Goal: Book appointment/travel/reservation

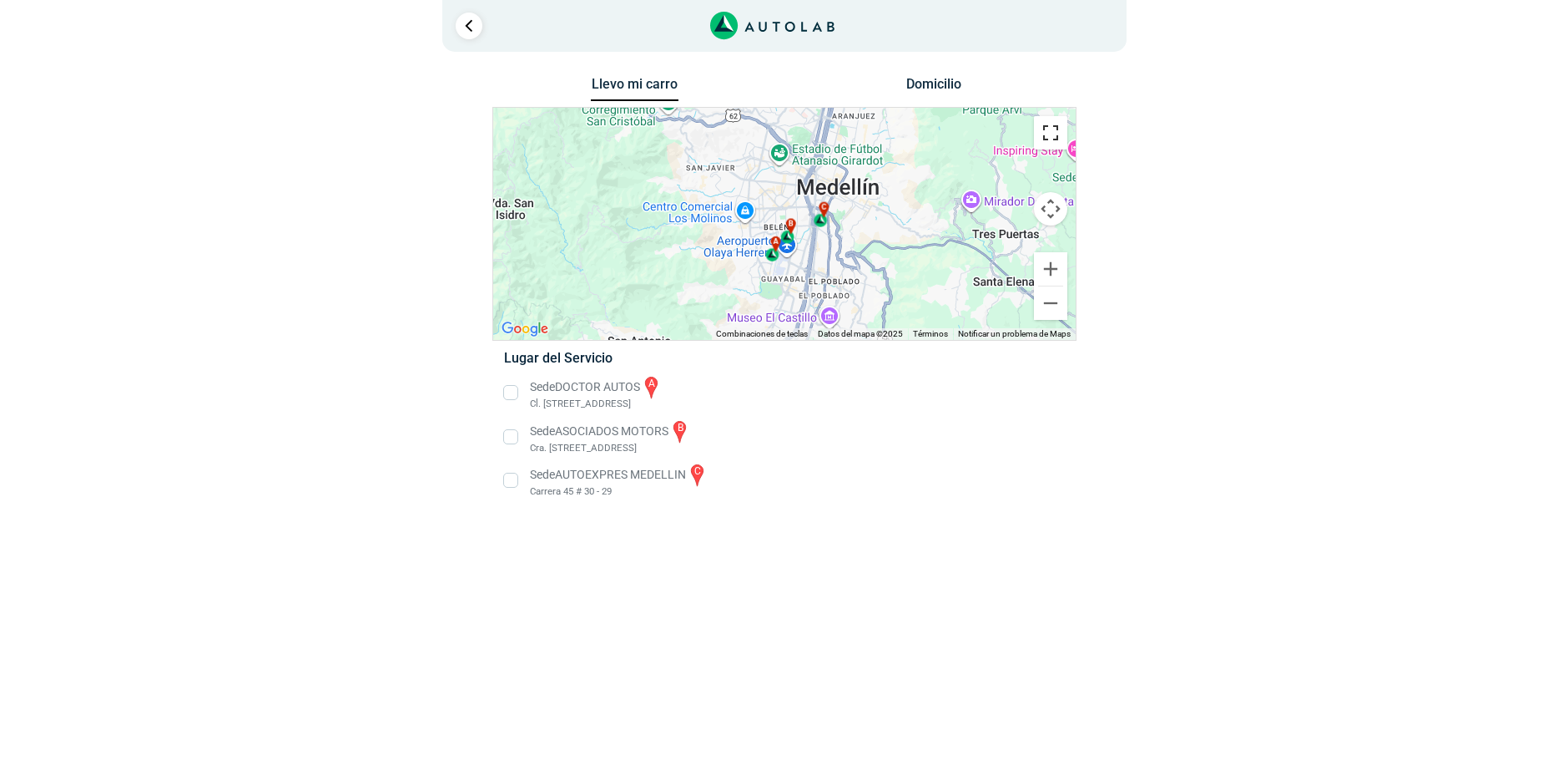
drag, startPoint x: 1048, startPoint y: 148, endPoint x: 1083, endPoint y: 239, distance: 97.5
click at [1048, 148] on button "Cambiar a la vista en pantalla completa" at bounding box center [1050, 132] width 33 height 33
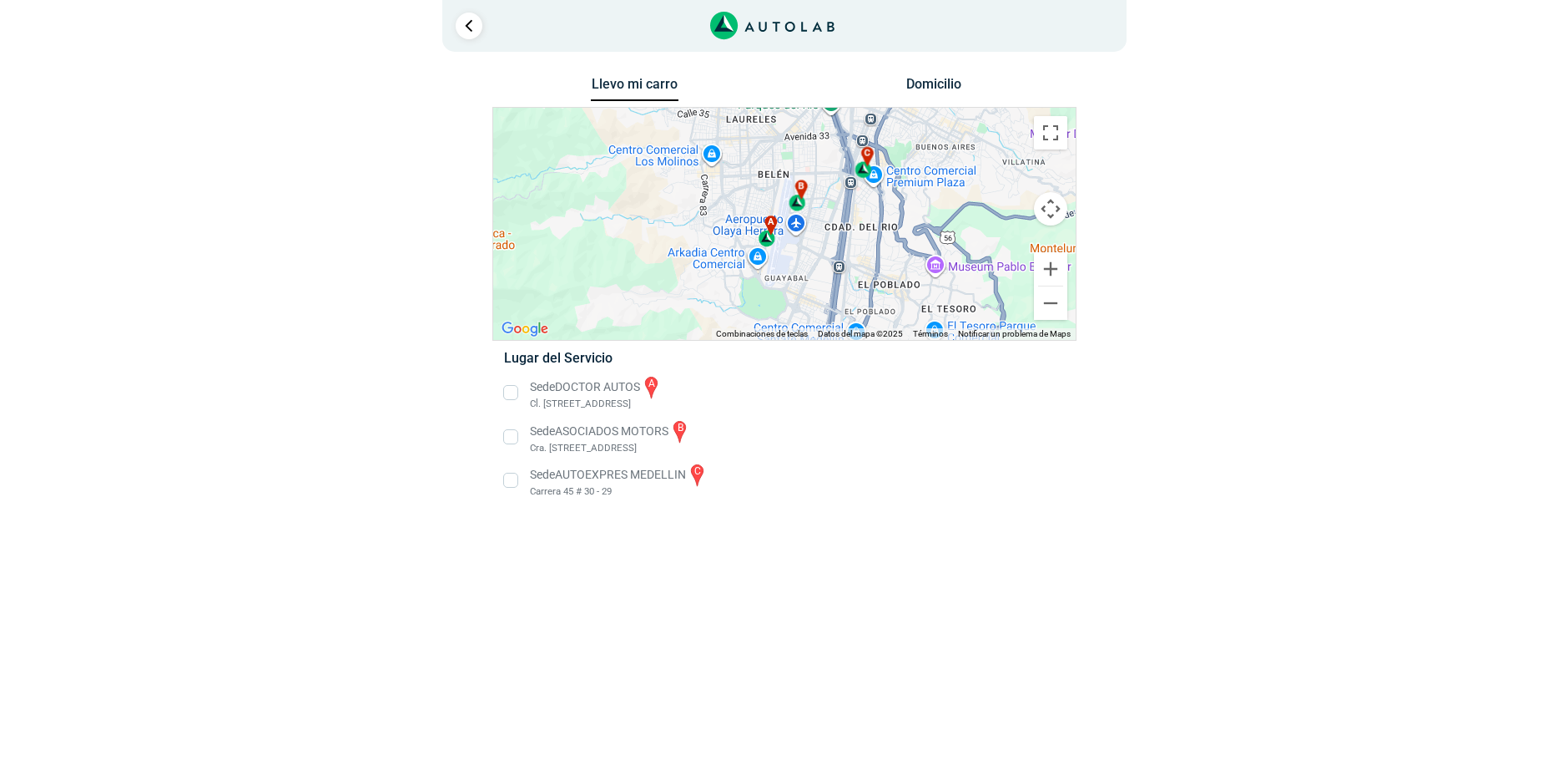
click at [513, 479] on li "Sede AUTOEXPRES MEDELLIN c Carrera 45 # 30 - 29" at bounding box center [784, 481] width 585 height 37
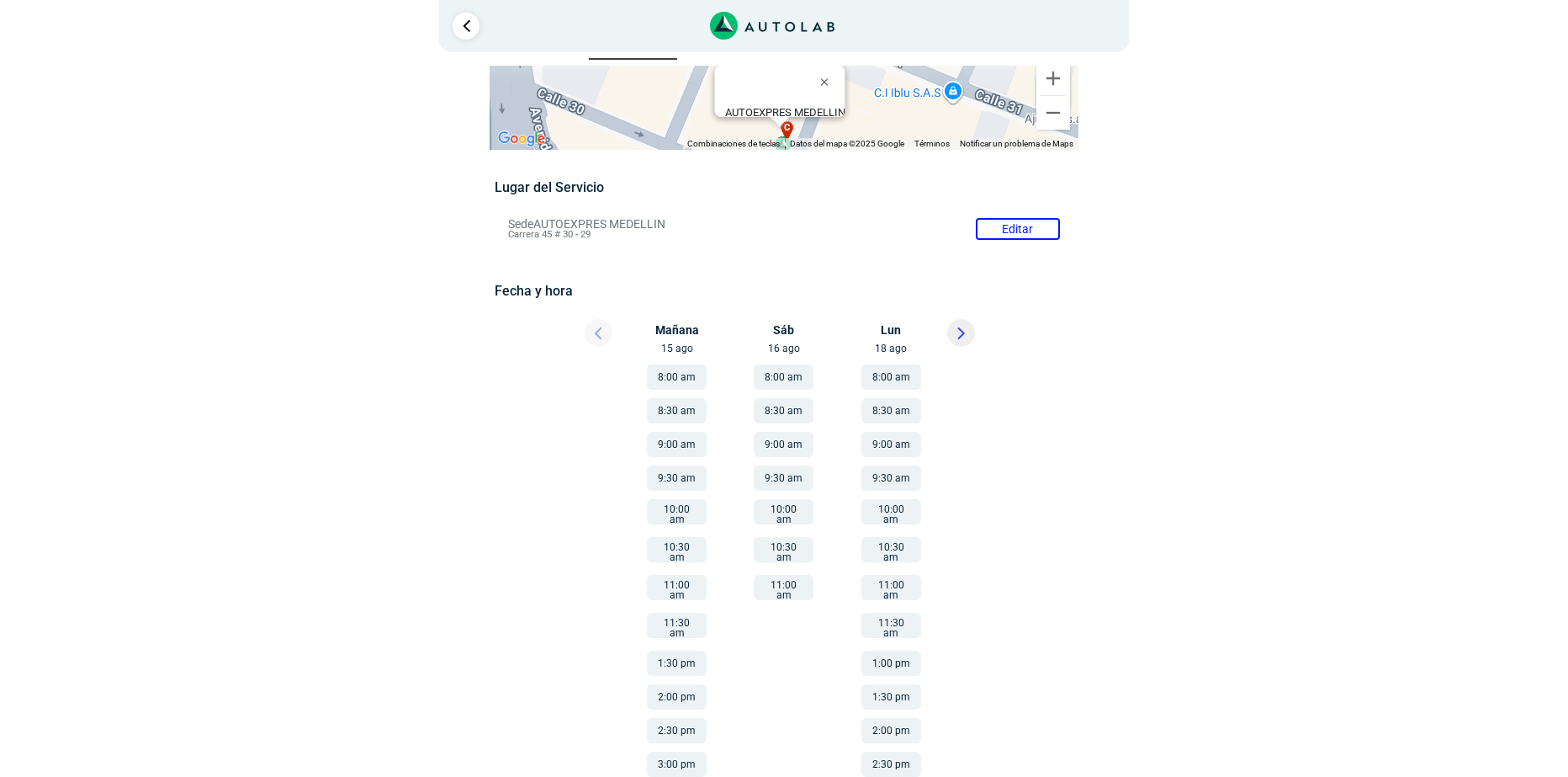
scroll to position [85, 0]
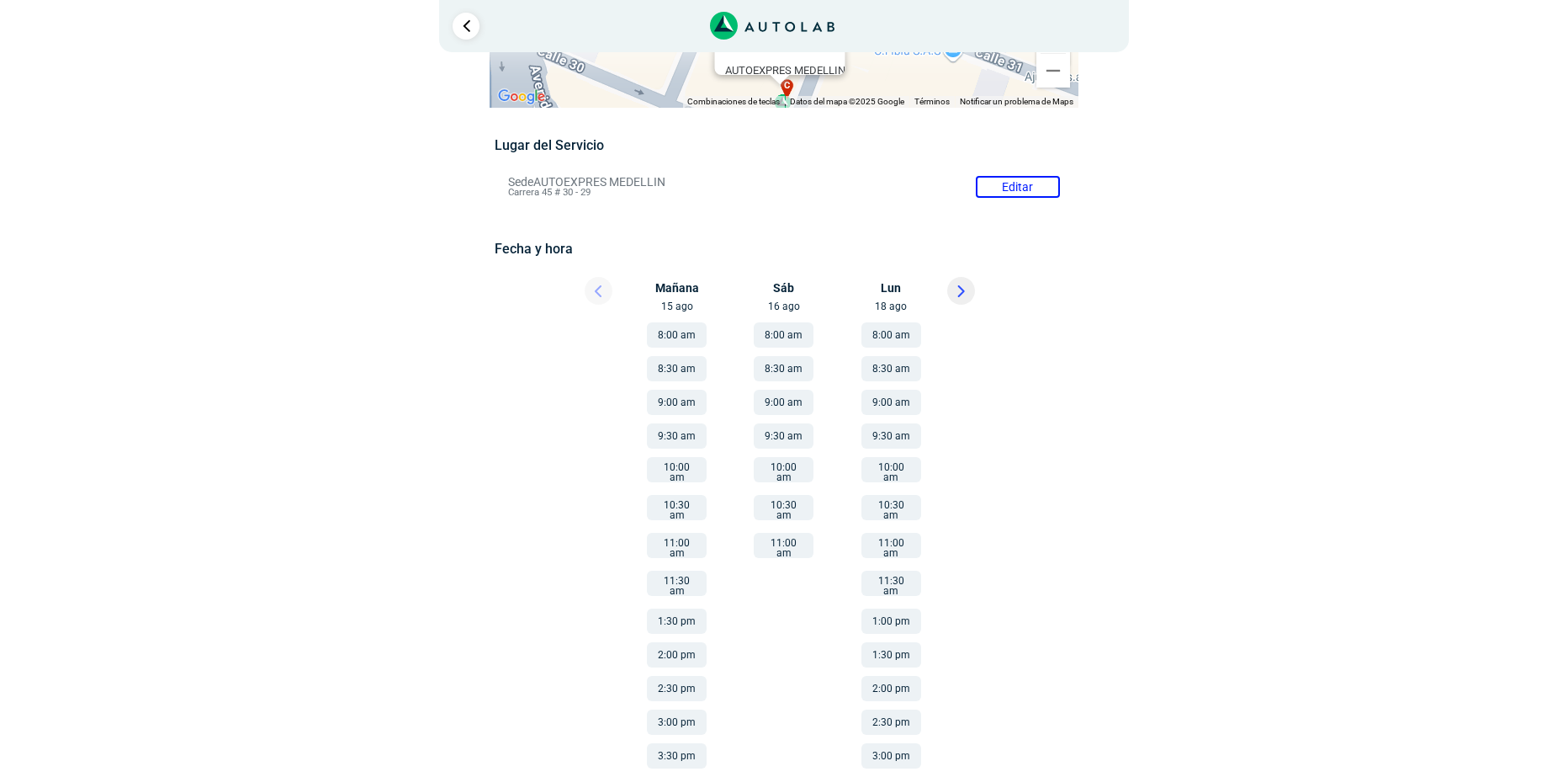
click at [673, 367] on button "8:30 am" at bounding box center [677, 369] width 59 height 25
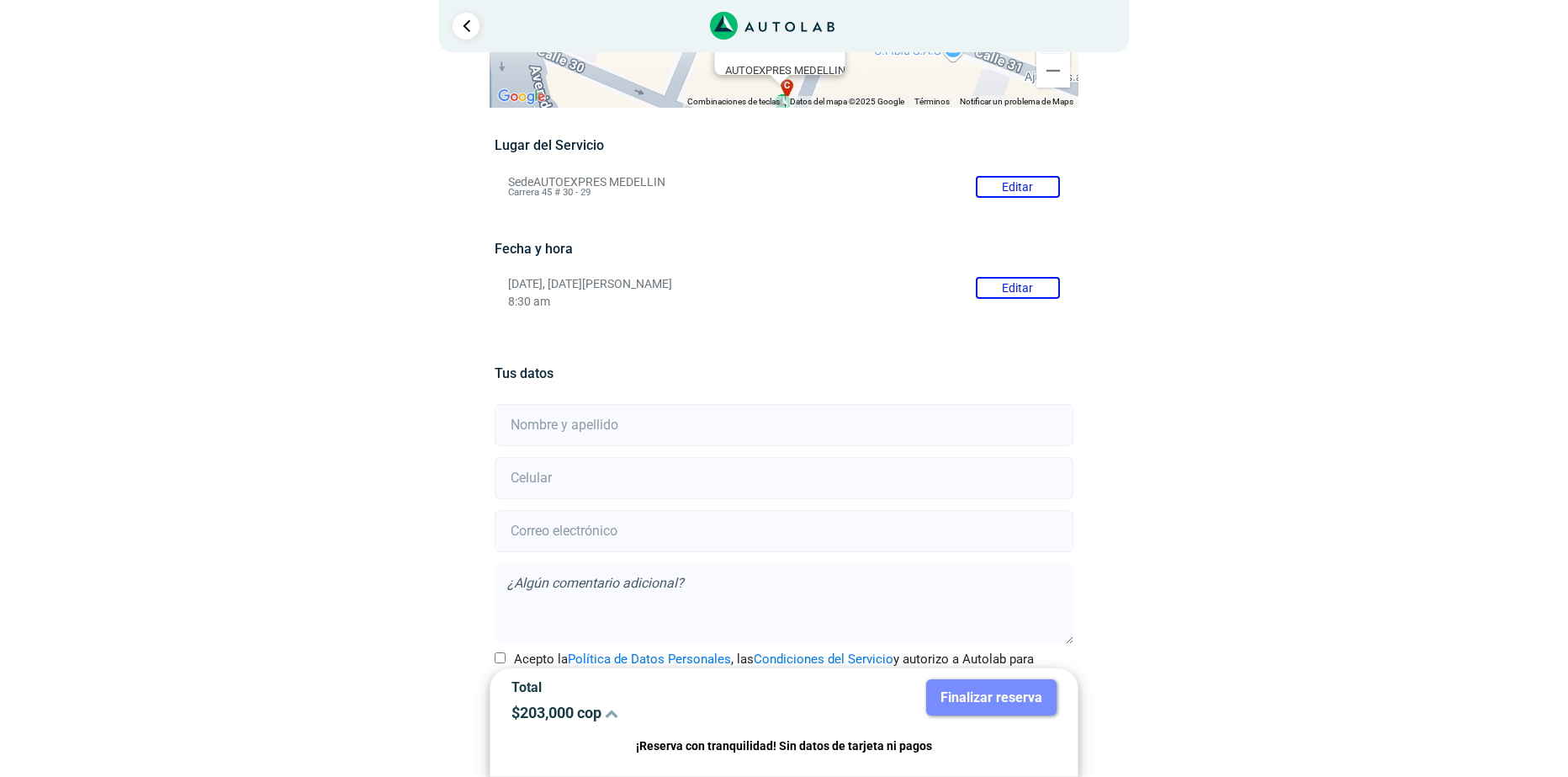
scroll to position [138, 0]
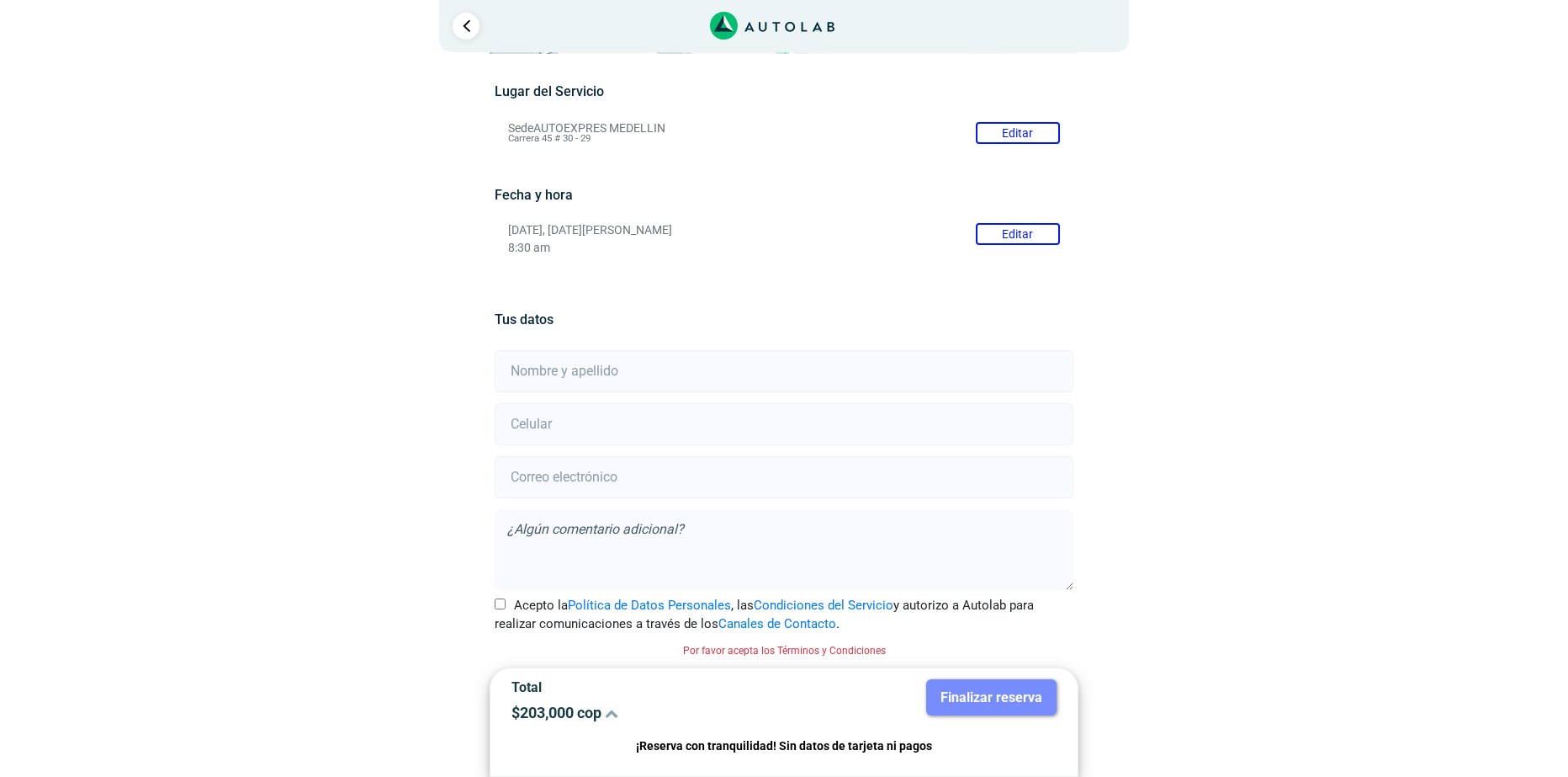
click at [667, 366] on input "text" at bounding box center [783, 371] width 578 height 42
type input "cristiams ruiz"
click at [613, 414] on input "number" at bounding box center [783, 424] width 578 height 42
type input "3007375550"
click at [716, 472] on input "email" at bounding box center [783, 477] width 578 height 42
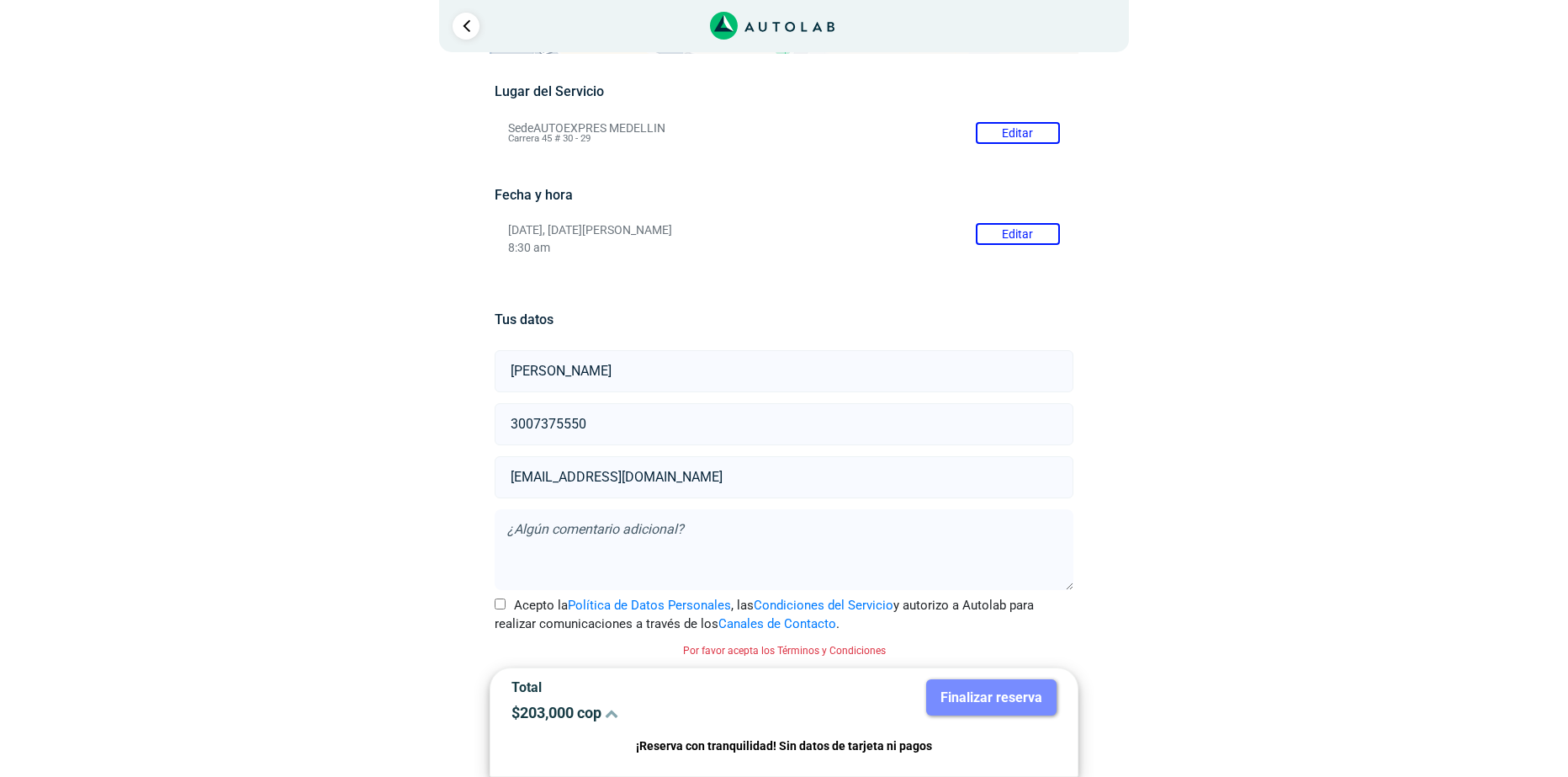
type input "cristianruiz88@gmail.com"
click at [503, 607] on input "Acepto la Política de Datos Personales , las Condiciones del Servicio y autoriz…" at bounding box center [500, 603] width 11 height 11
checkbox input "true"
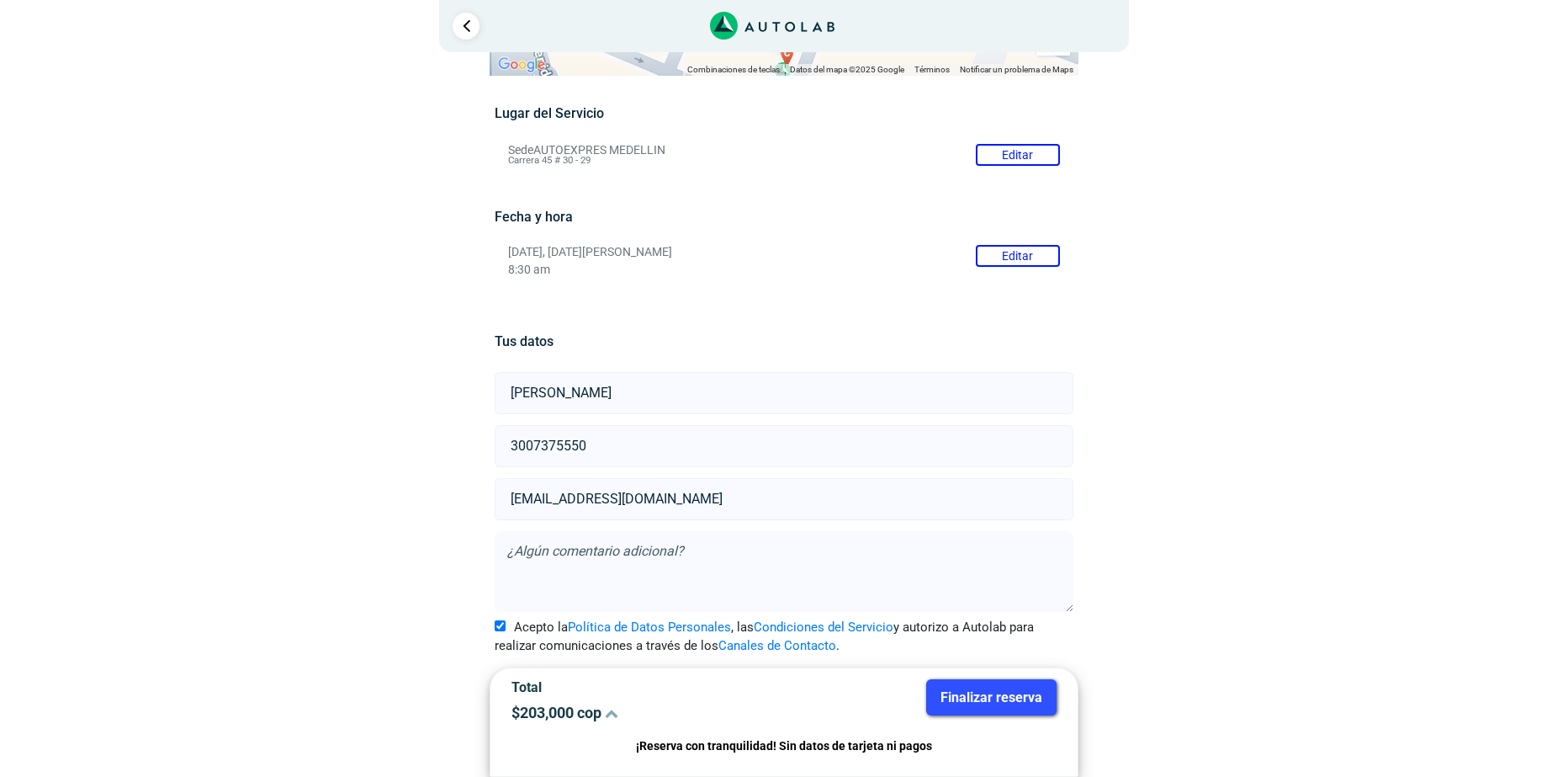
scroll to position [116, 0]
click at [1008, 693] on button "Finalizar reserva" at bounding box center [991, 697] width 130 height 36
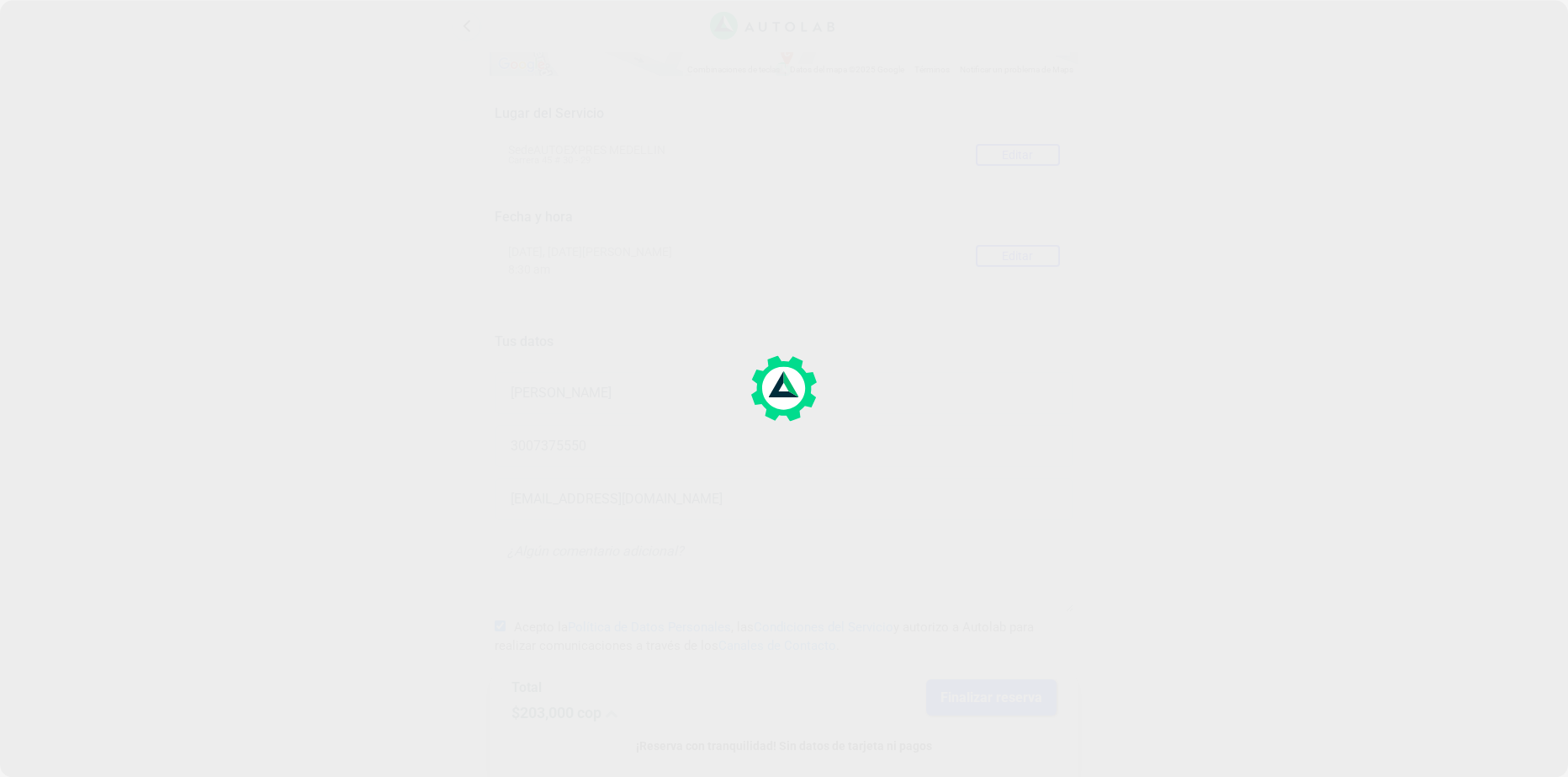
scroll to position [0, 0]
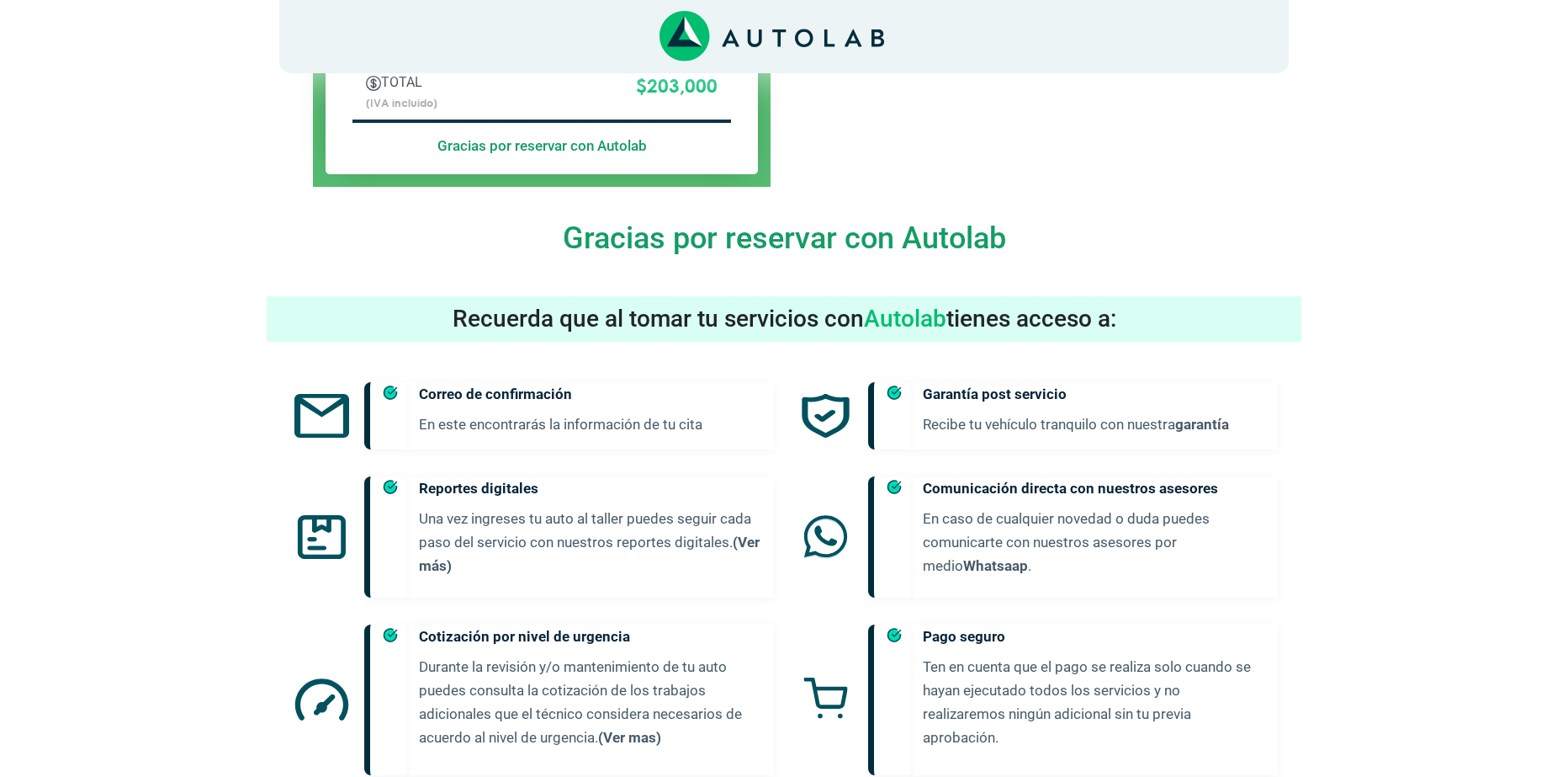
scroll to position [814, 0]
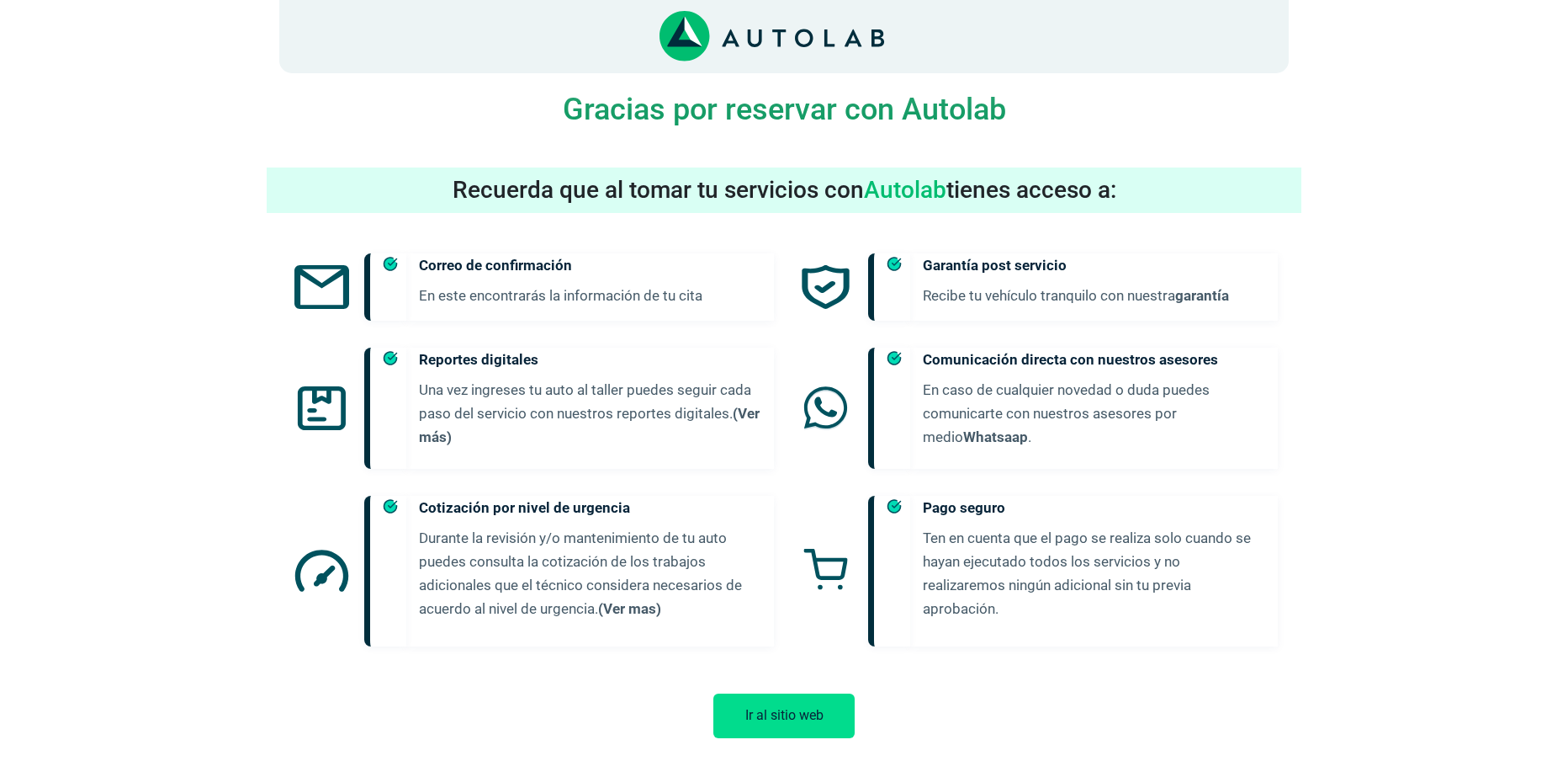
click at [800, 693] on button "Ir al sitio web" at bounding box center [784, 716] width 141 height 45
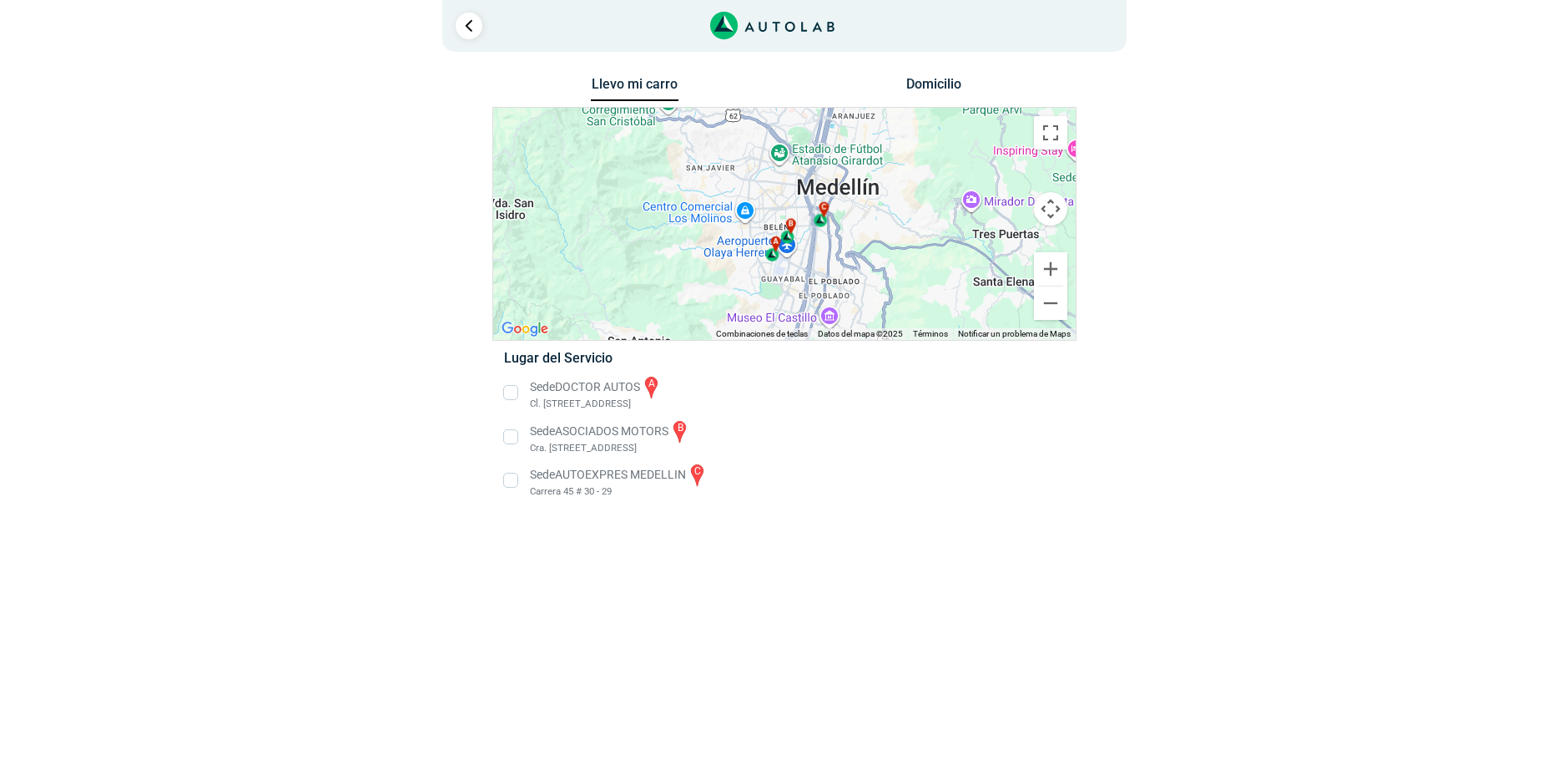
click at [518, 481] on li "Sede AUTOEXPRES MEDELLIN c Carrera 45 # 30 - 29" at bounding box center [784, 481] width 585 height 37
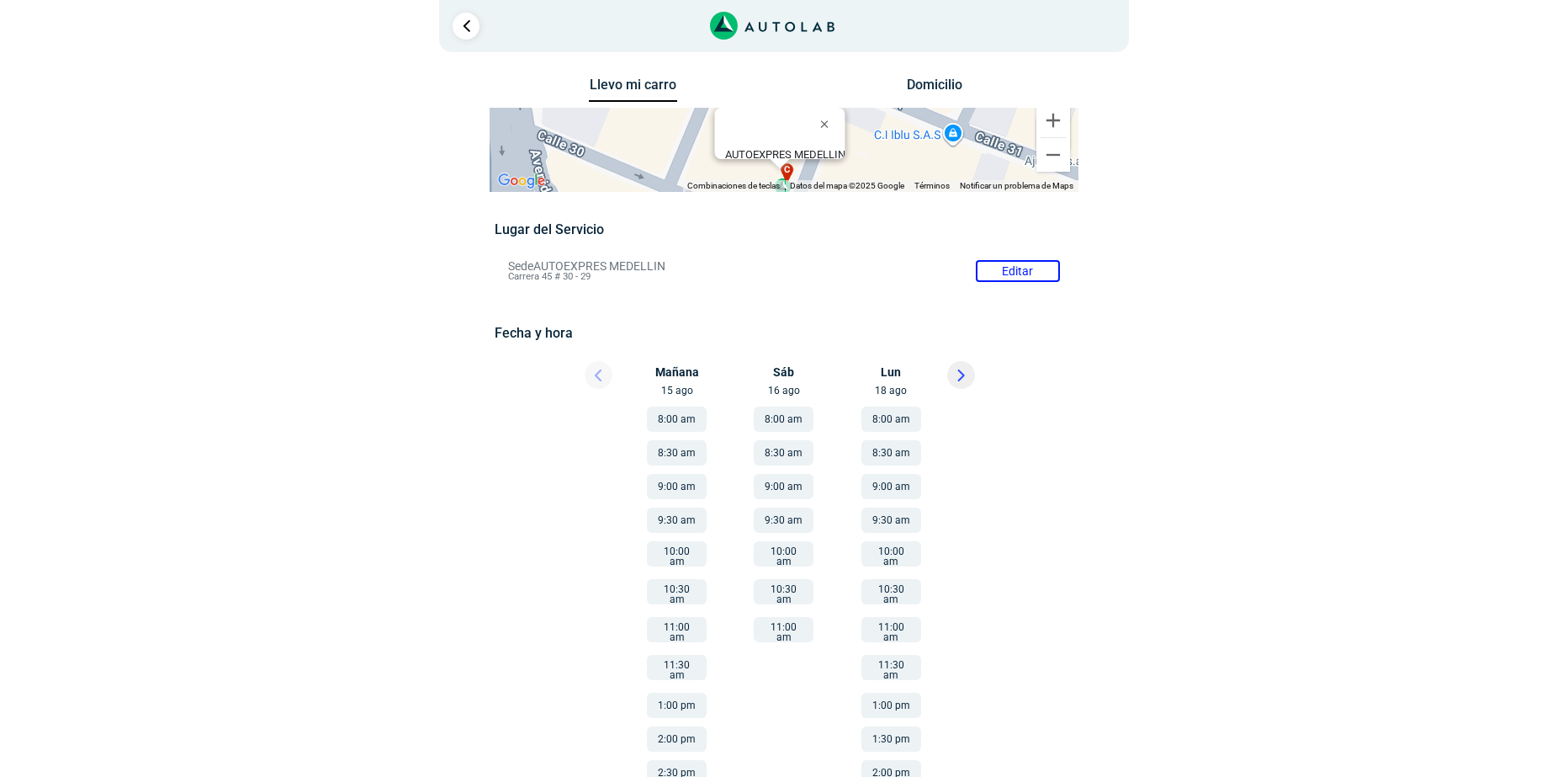
click at [662, 457] on button "8:30 am" at bounding box center [677, 452] width 59 height 25
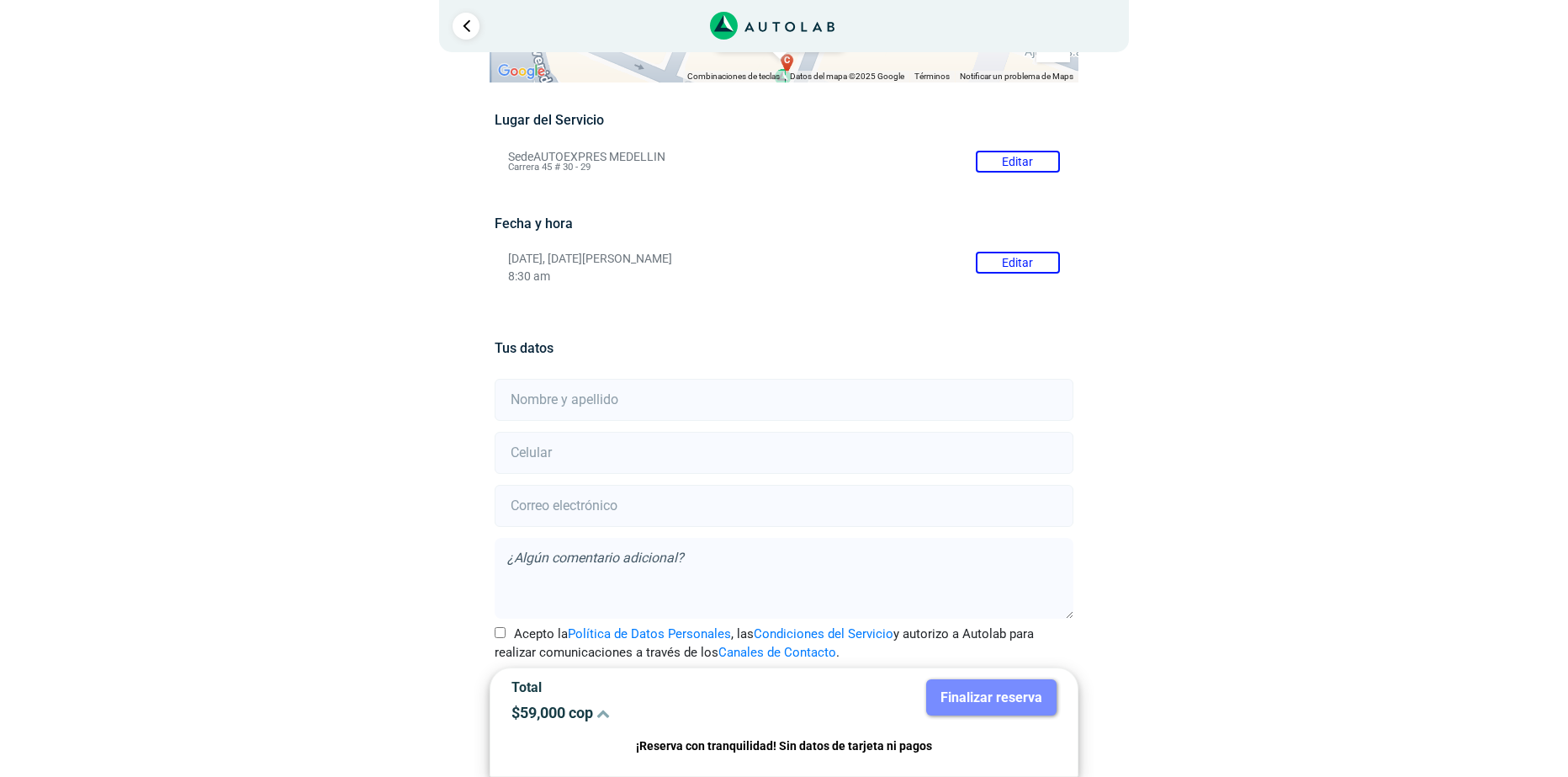
scroll to position [138, 0]
